Goal: Information Seeking & Learning: Compare options

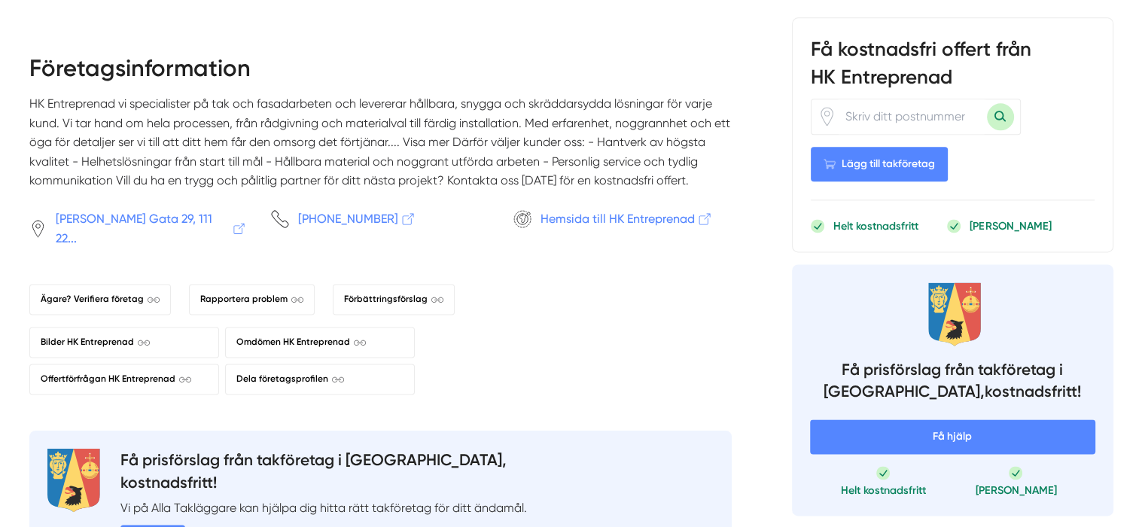
scroll to position [2032, 0]
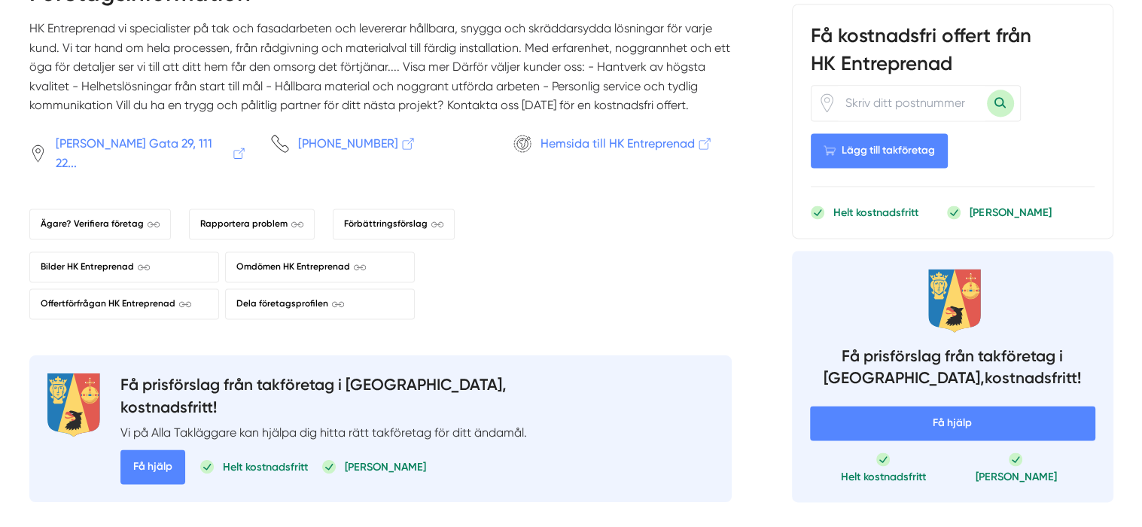
click at [631, 283] on div "Ägare? Verifiera företag Rapportera problem Förbättringsförslag Bilder HK Entre…" at bounding box center [380, 264] width 702 height 111
click at [611, 134] on span "Hemsida till HK Entreprenad" at bounding box center [626, 143] width 172 height 19
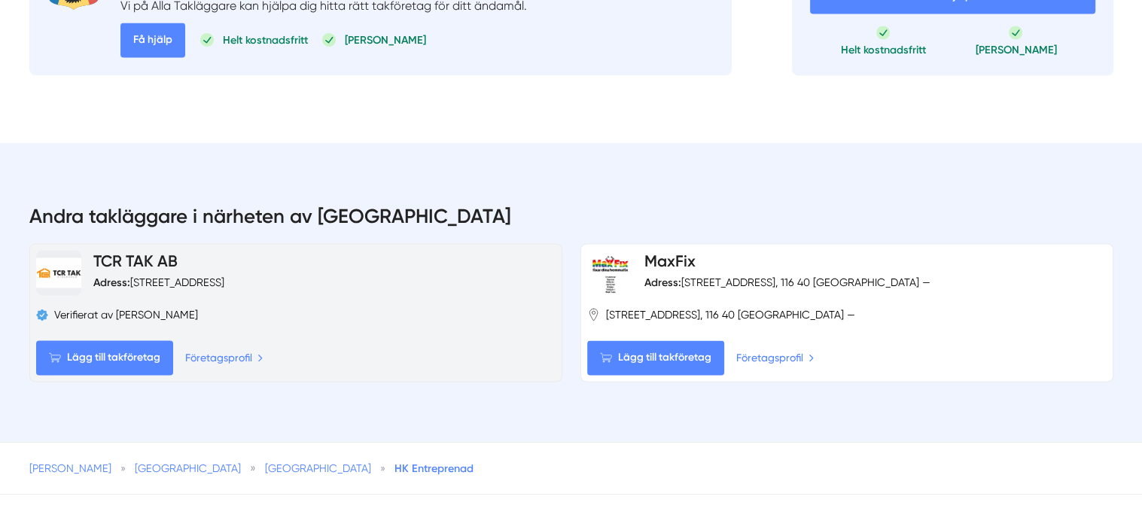
scroll to position [2484, 0]
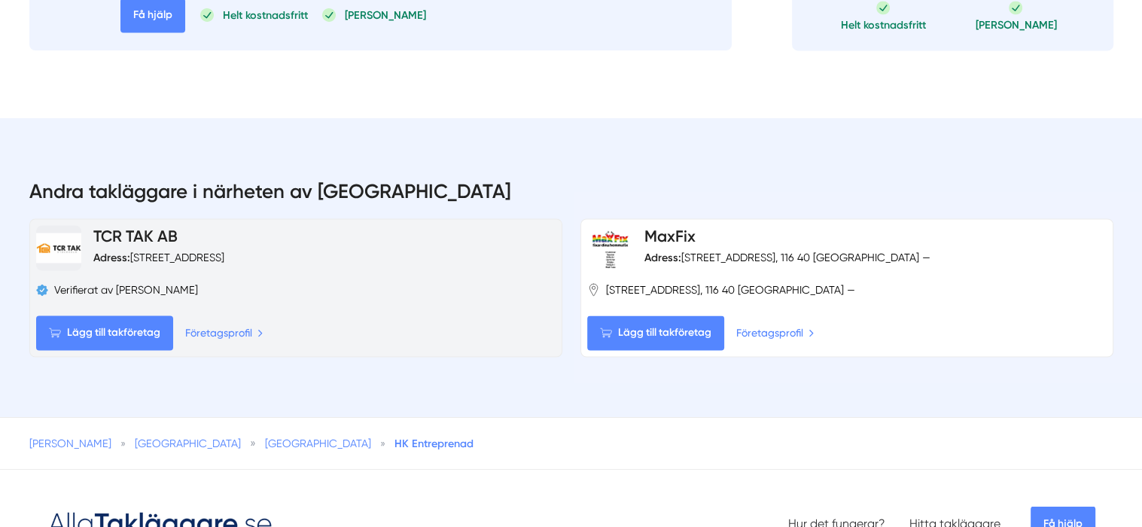
click at [160, 227] on link "TCR TAK AB" at bounding box center [135, 236] width 84 height 19
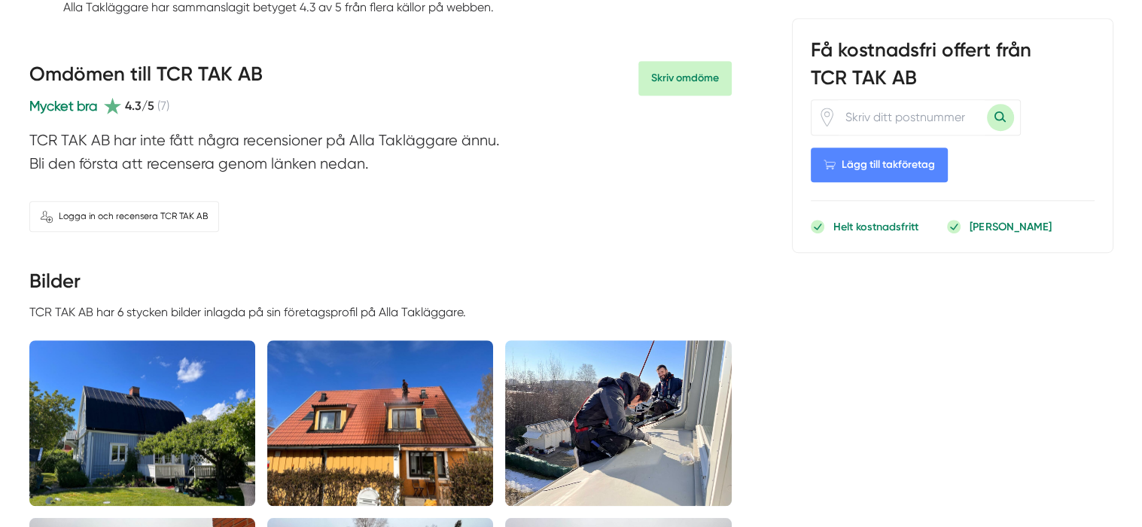
scroll to position [979, 0]
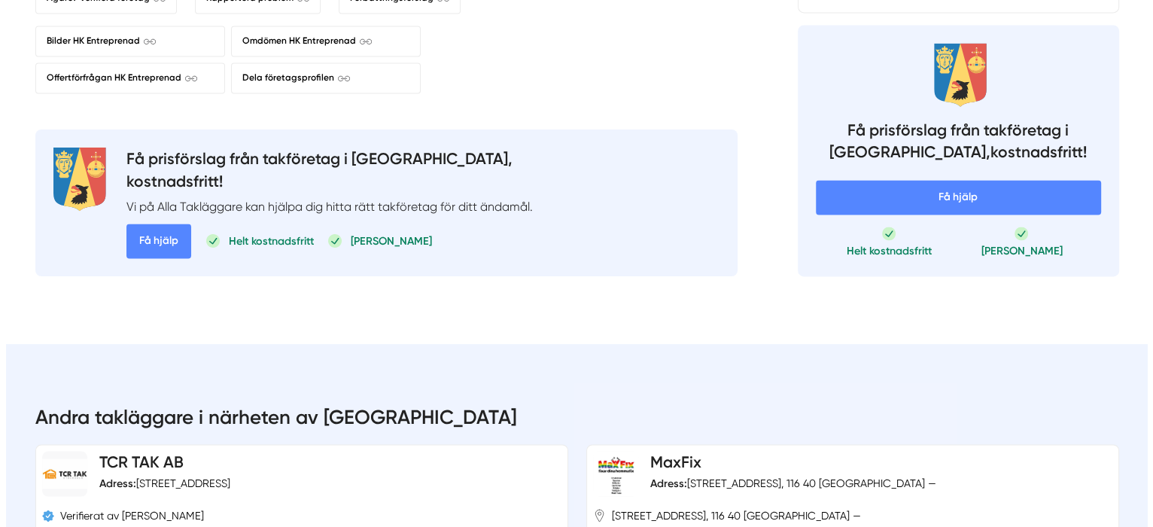
scroll to position [2183, 0]
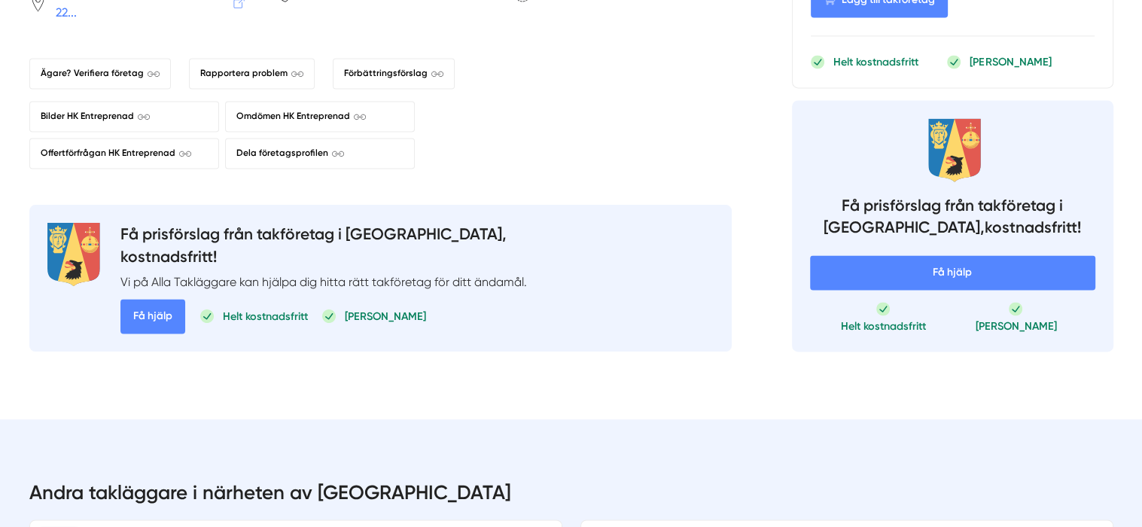
click at [921, 194] on h4 "Få prisförslag från takföretag i Stockholms län, kostnadsfritt!" at bounding box center [952, 218] width 285 height 49
click at [892, 135] on div "Få prisförslag från takföretag i Stockholms län, kostnadsfritt! Vi på Alla Takl…" at bounding box center [952, 225] width 321 height 251
click at [896, 137] on div "Få prisförslag från takföretag i Stockholms län, kostnadsfritt! Vi på Alla Takl…" at bounding box center [952, 225] width 321 height 251
click at [169, 299] on span "Få hjälp" at bounding box center [152, 316] width 65 height 35
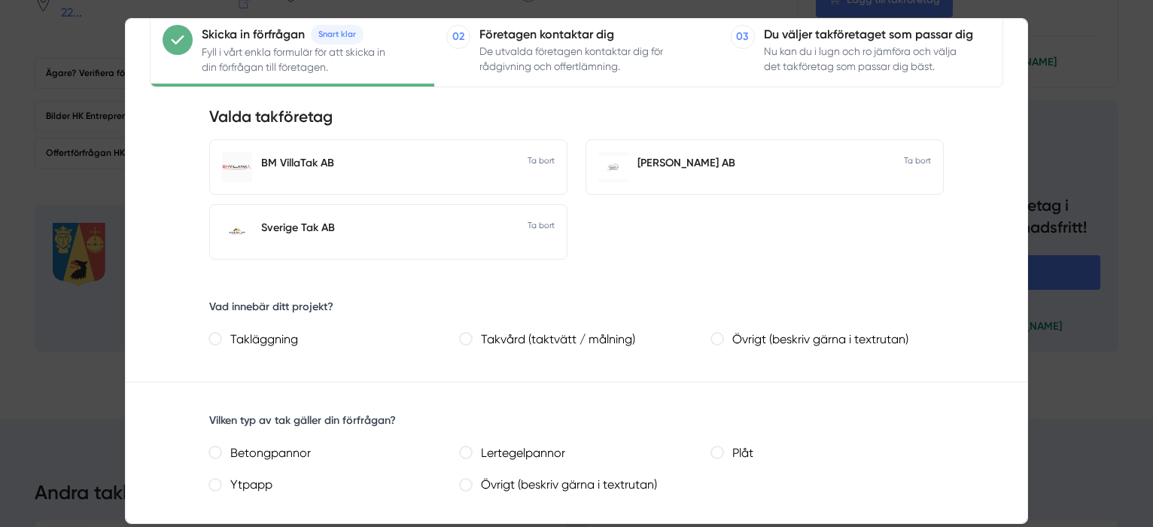
scroll to position [151, 0]
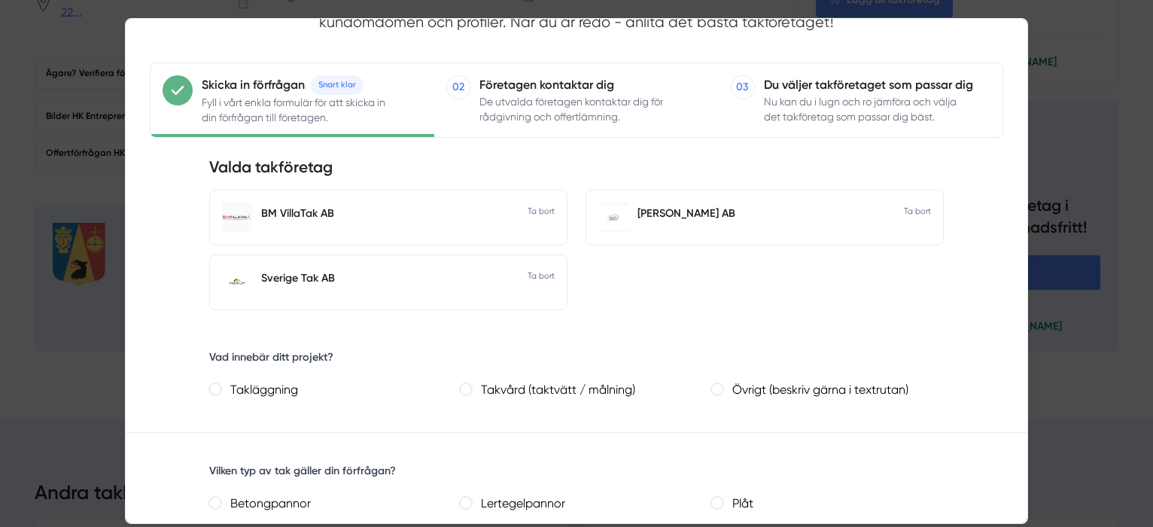
click at [300, 212] on div "BM VillaTak AB" at bounding box center [403, 212] width 285 height 15
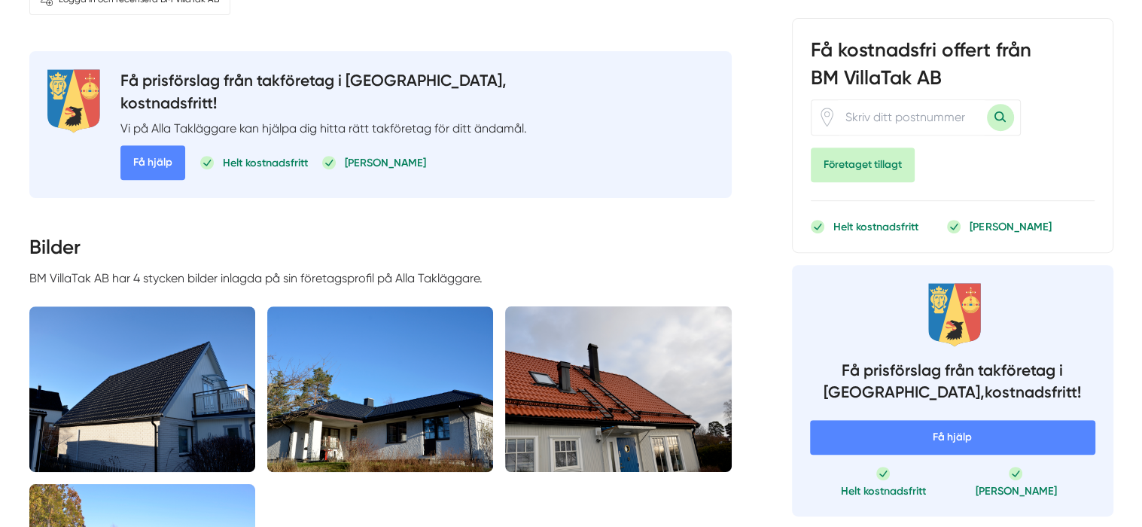
scroll to position [677, 0]
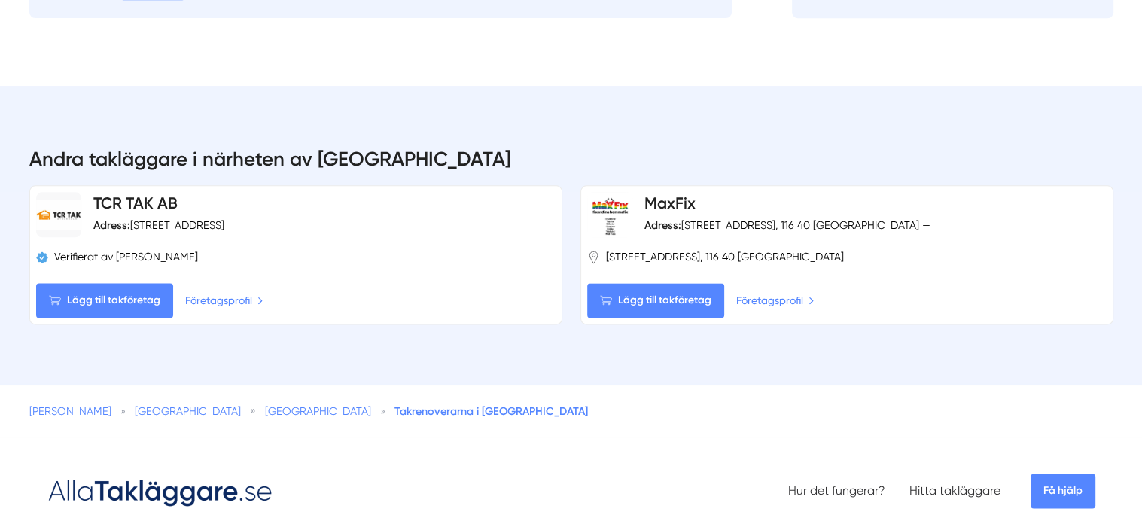
scroll to position [1882, 0]
click at [178, 478] on img at bounding box center [160, 490] width 226 height 35
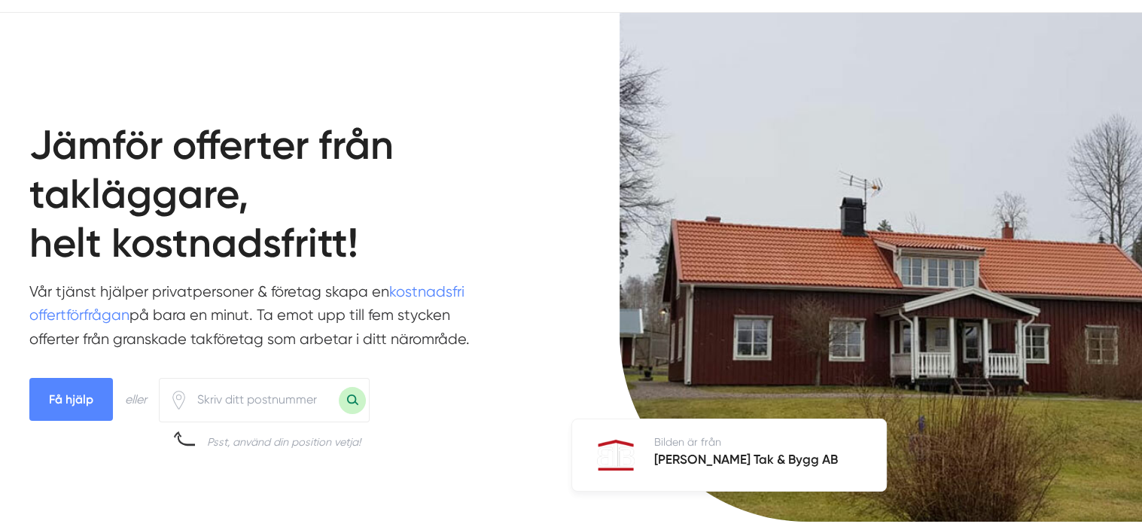
scroll to position [75, 0]
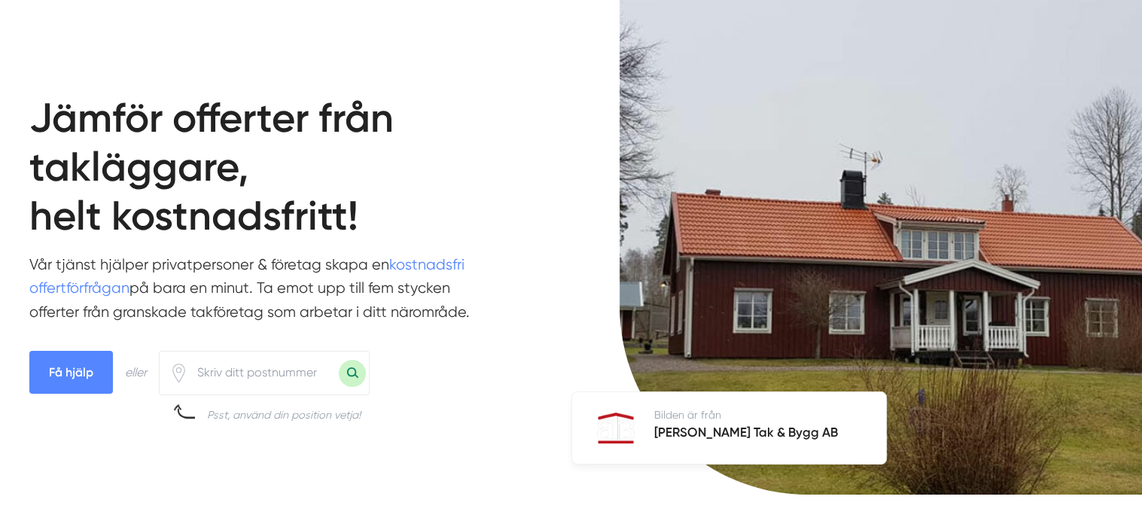
click at [699, 437] on h5 "[PERSON_NAME] Tak & Bygg AB" at bounding box center [746, 433] width 184 height 23
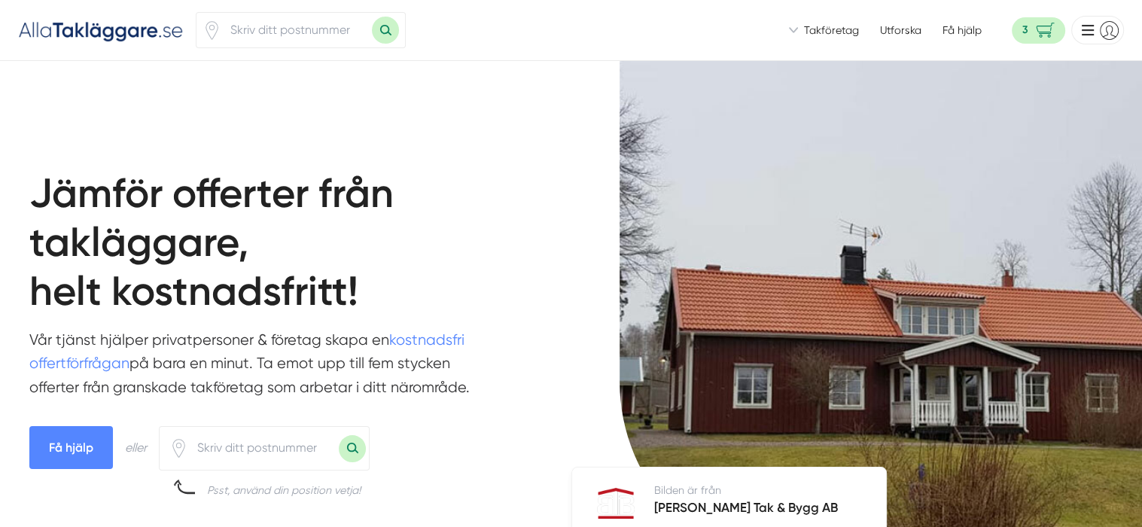
click at [236, 28] on input "number" at bounding box center [296, 30] width 151 height 35
type input "13147"
click at [372, 17] on button "Sök med postnummer" at bounding box center [385, 30] width 27 height 27
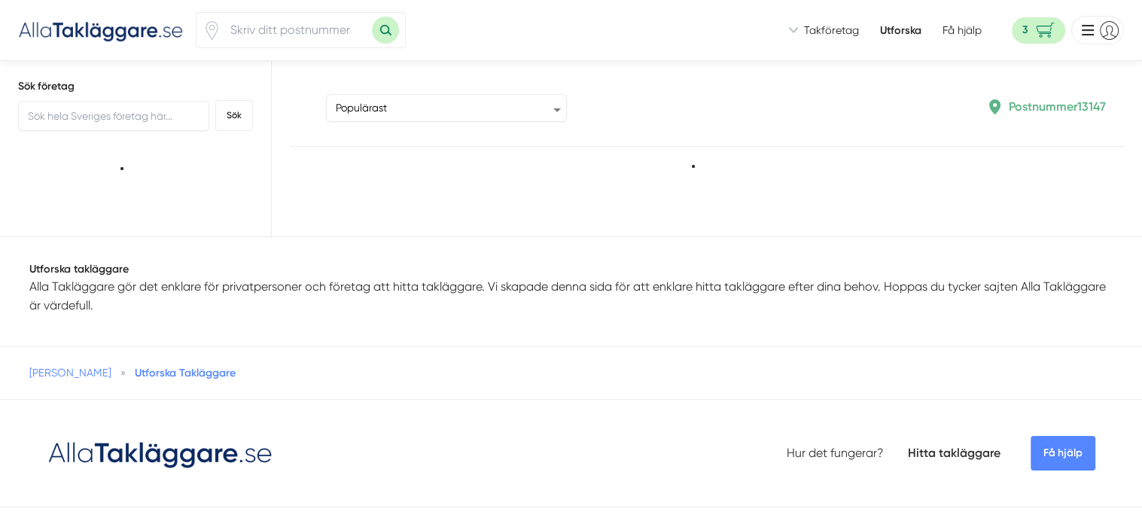
type input "13147"
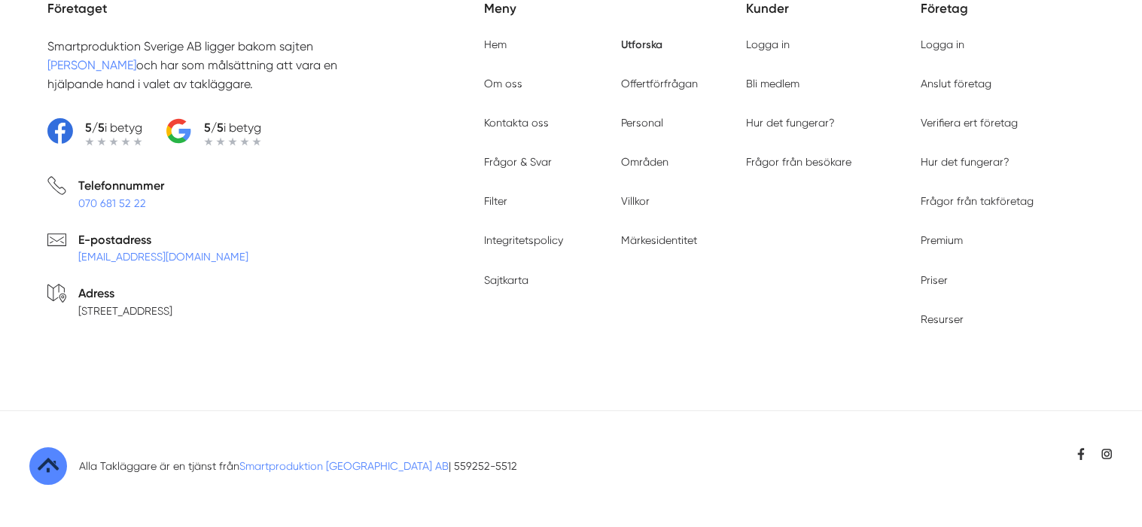
scroll to position [6301, 0]
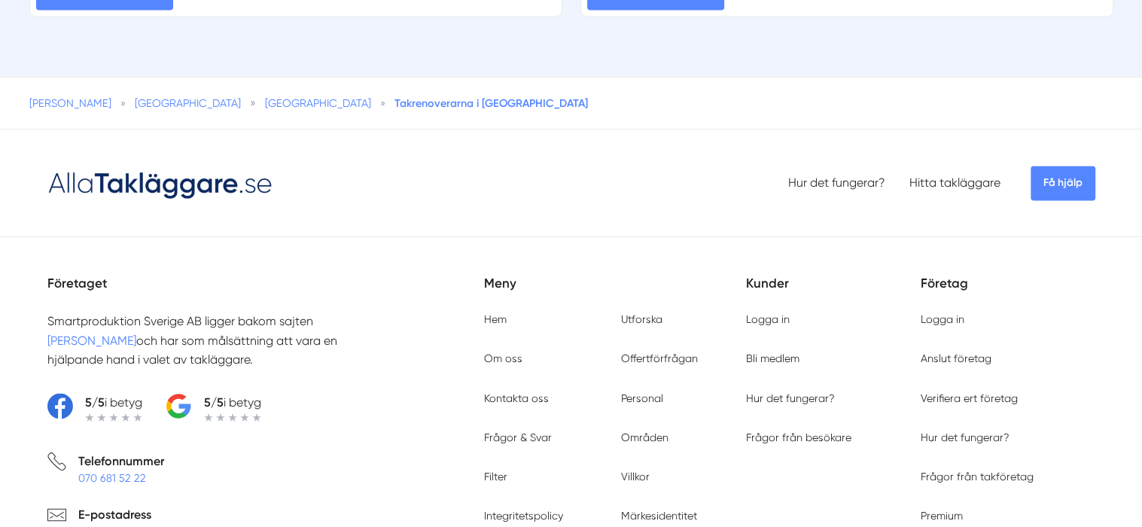
scroll to position [2153, 0]
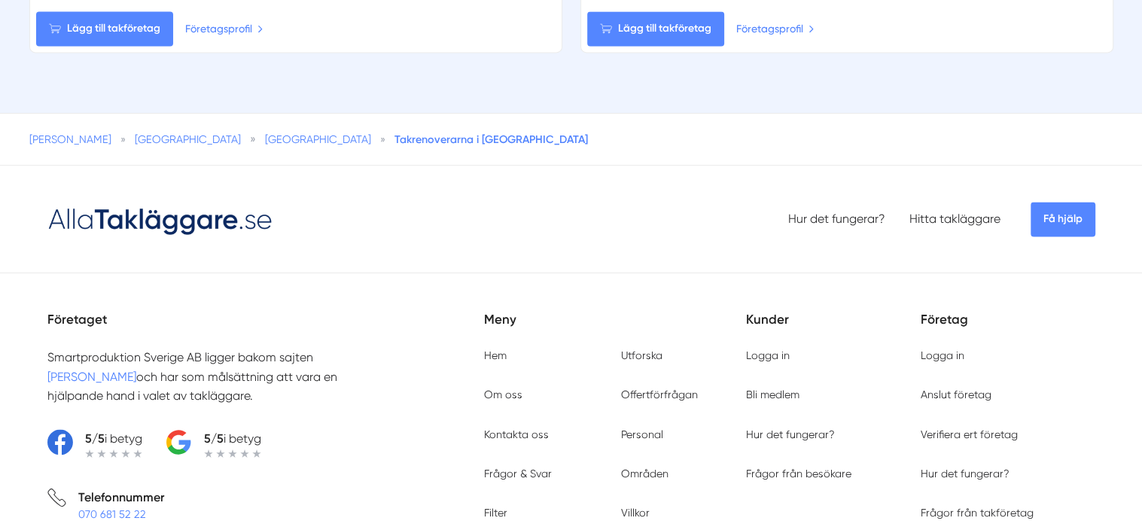
click at [63, 133] on span "[PERSON_NAME]" at bounding box center [70, 139] width 82 height 12
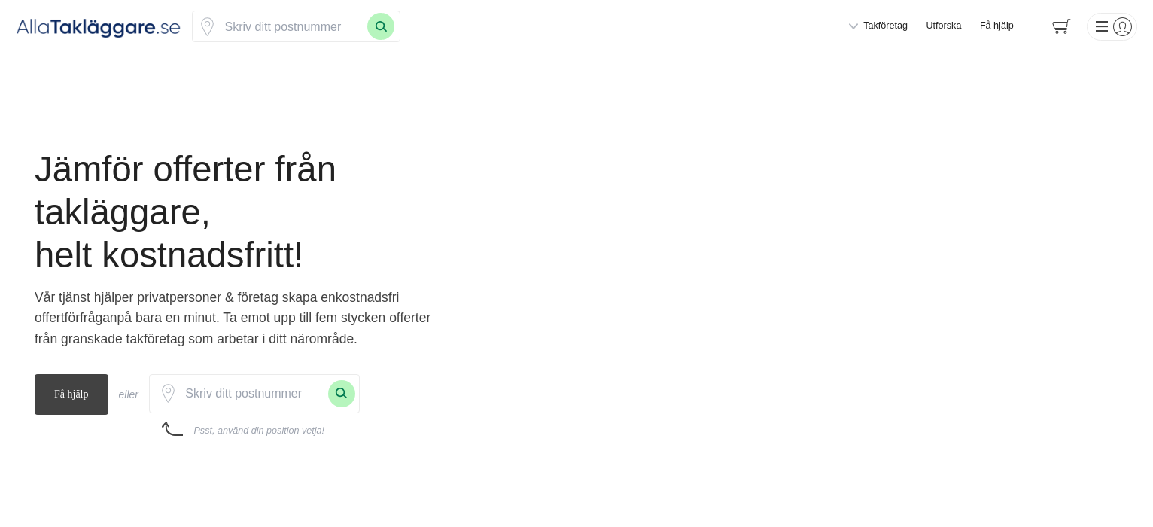
click at [63, 128] on main "Jämför offerter från takläggare, helt kostnadsfritt! Vår tjänst hjälper privatp…" at bounding box center [256, 319] width 443 height 385
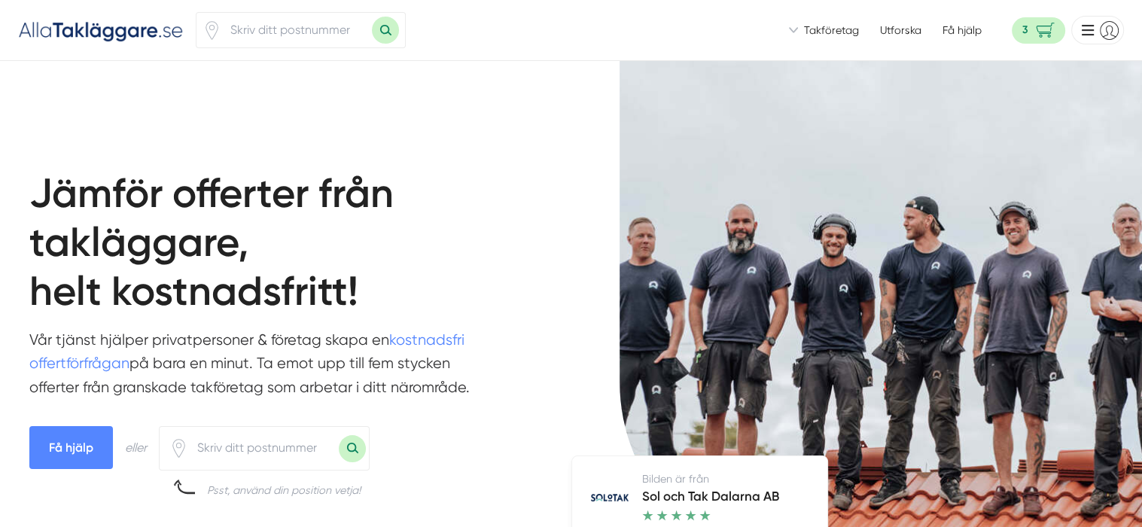
click at [327, 199] on h1 "Jämför offerter från takläggare, helt kostnadsfritt!" at bounding box center [282, 248] width 506 height 158
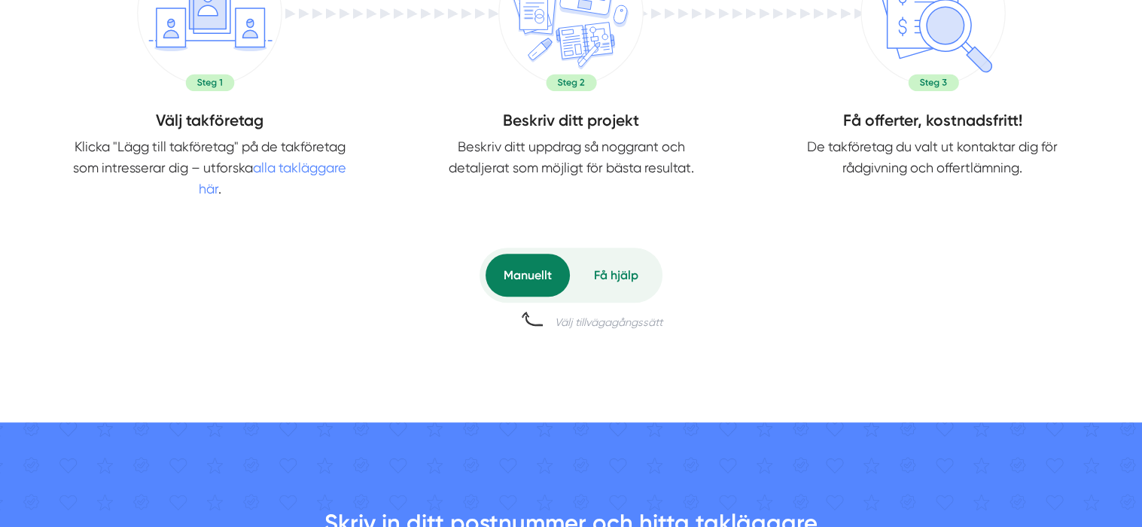
scroll to position [753, 0]
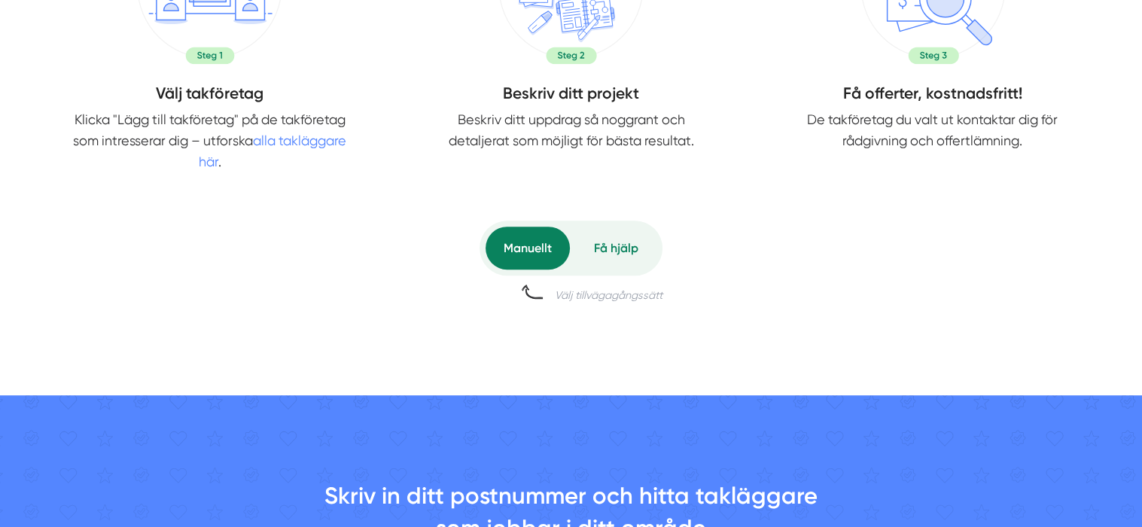
click at [523, 242] on div "Manuellt" at bounding box center [528, 248] width 84 height 43
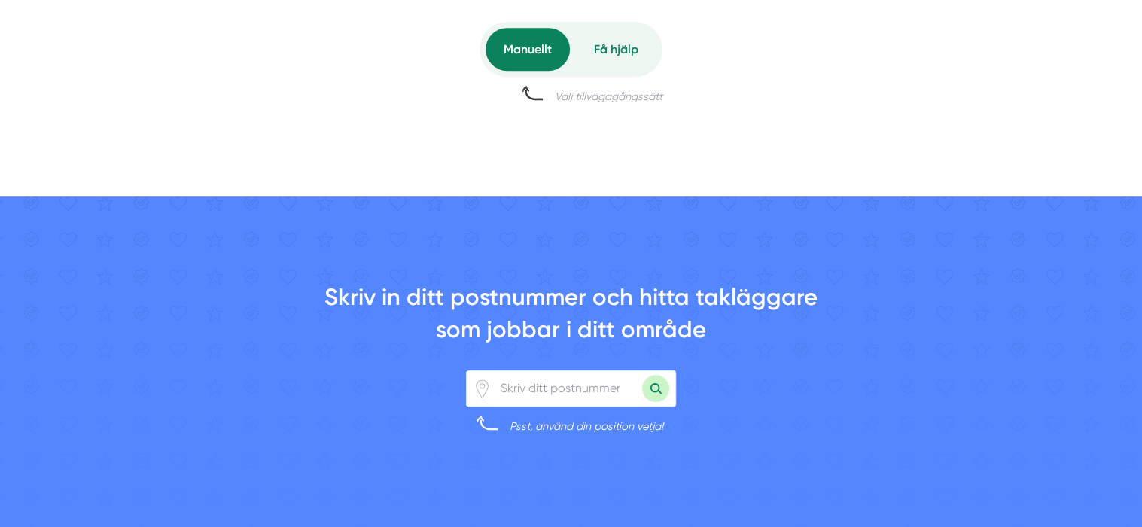
scroll to position [979, 0]
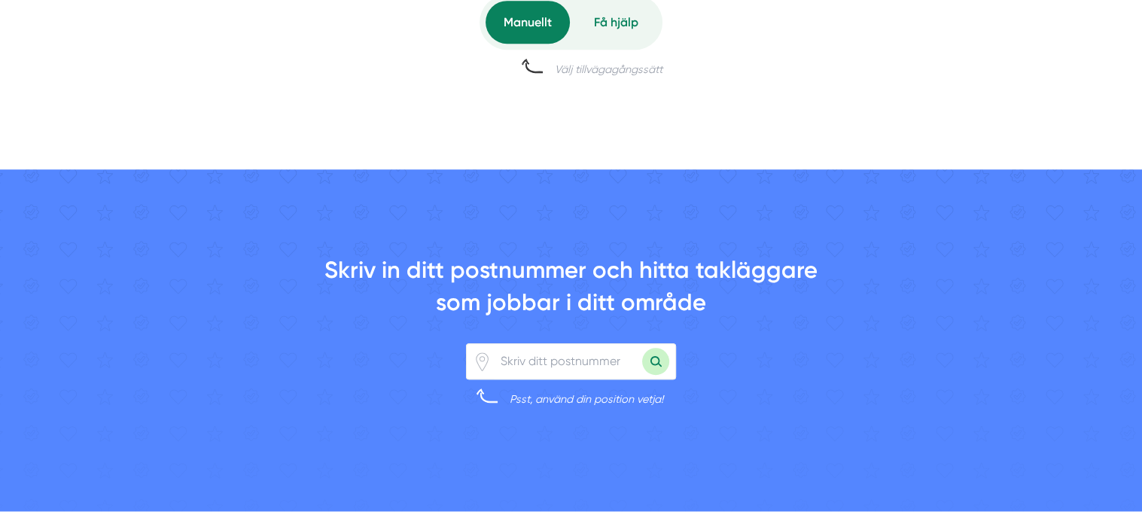
click at [539, 361] on input "number" at bounding box center [567, 361] width 151 height 35
type input "13147"
click at [642, 348] on button "Sök med postnummer" at bounding box center [655, 361] width 27 height 27
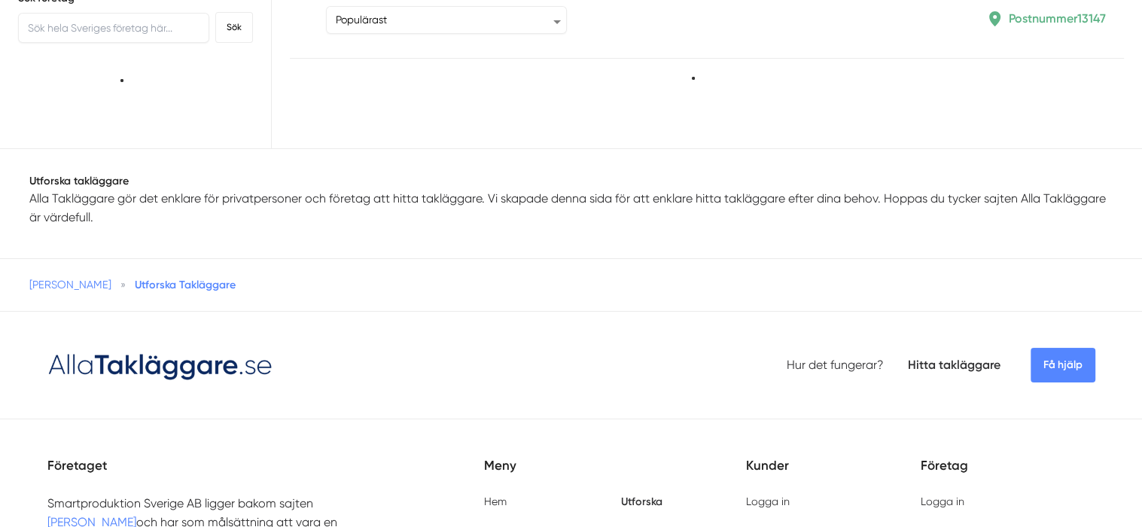
type input "13147"
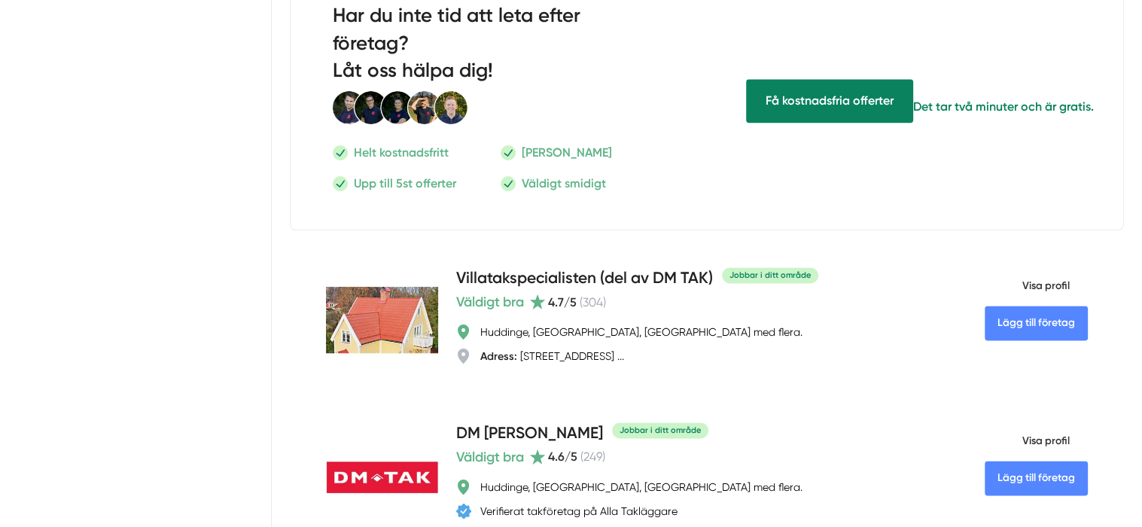
scroll to position [1957, 0]
